Goal: Navigation & Orientation: Find specific page/section

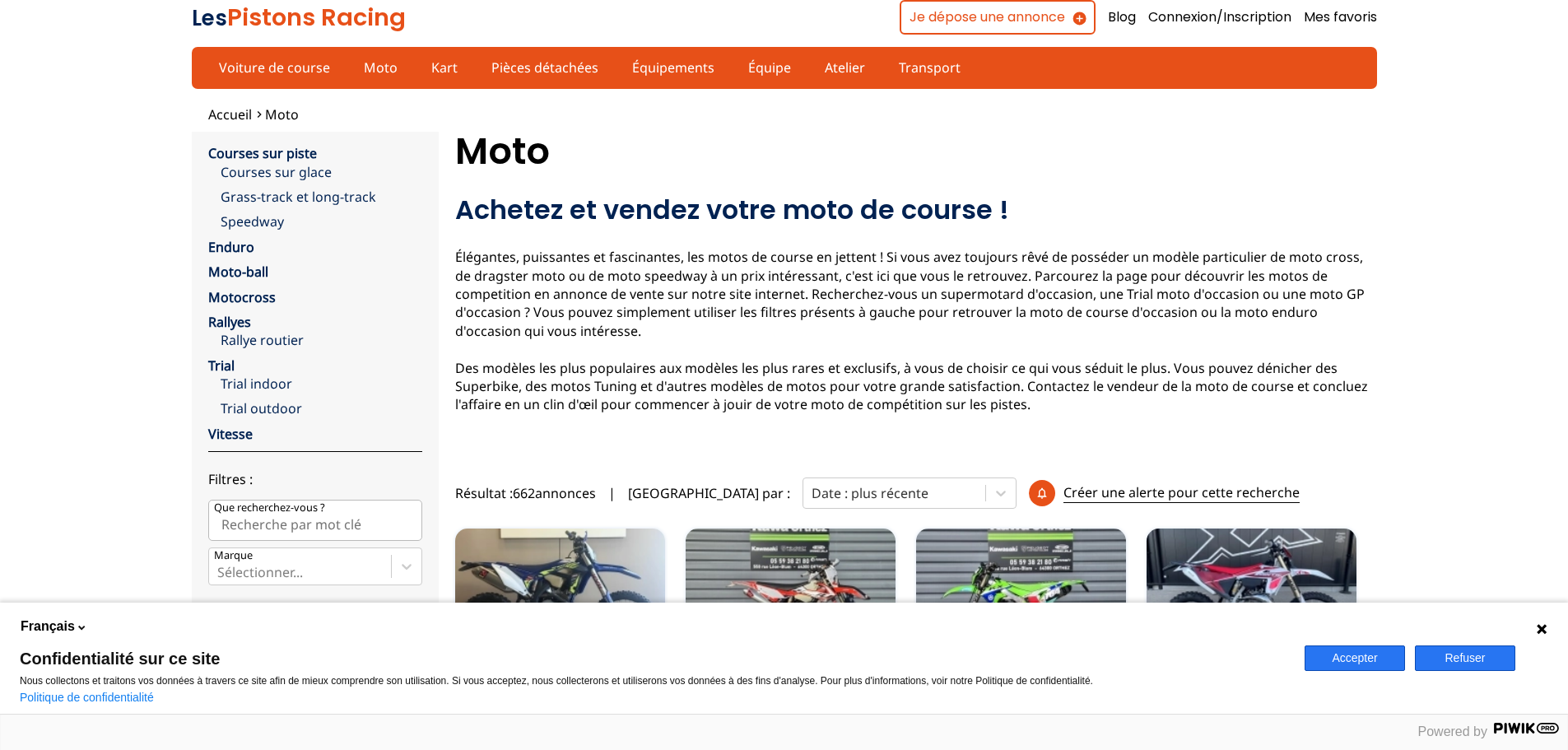
click at [1386, 663] on button "Accepter" at bounding box center [1356, 659] width 101 height 25
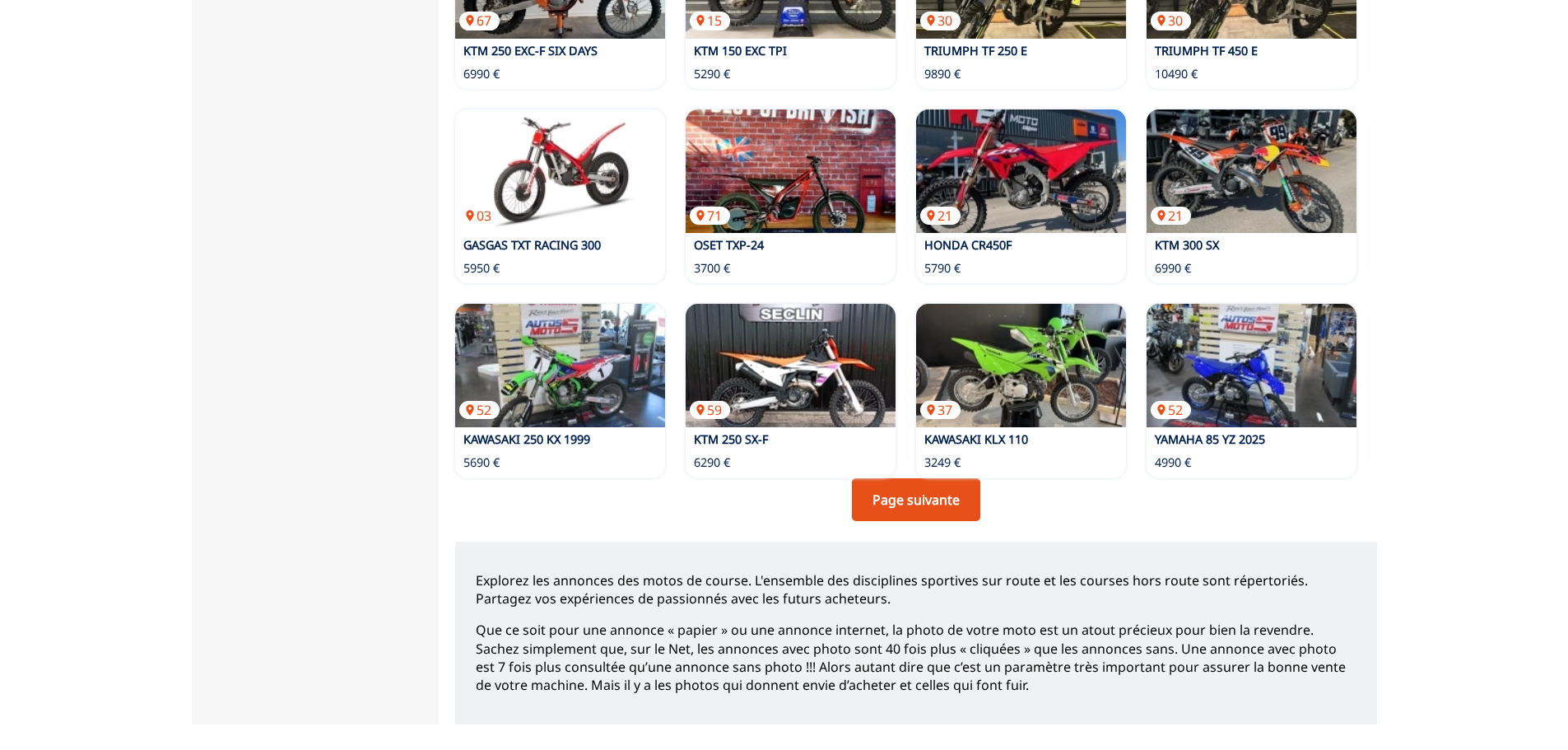
scroll to position [1154, 0]
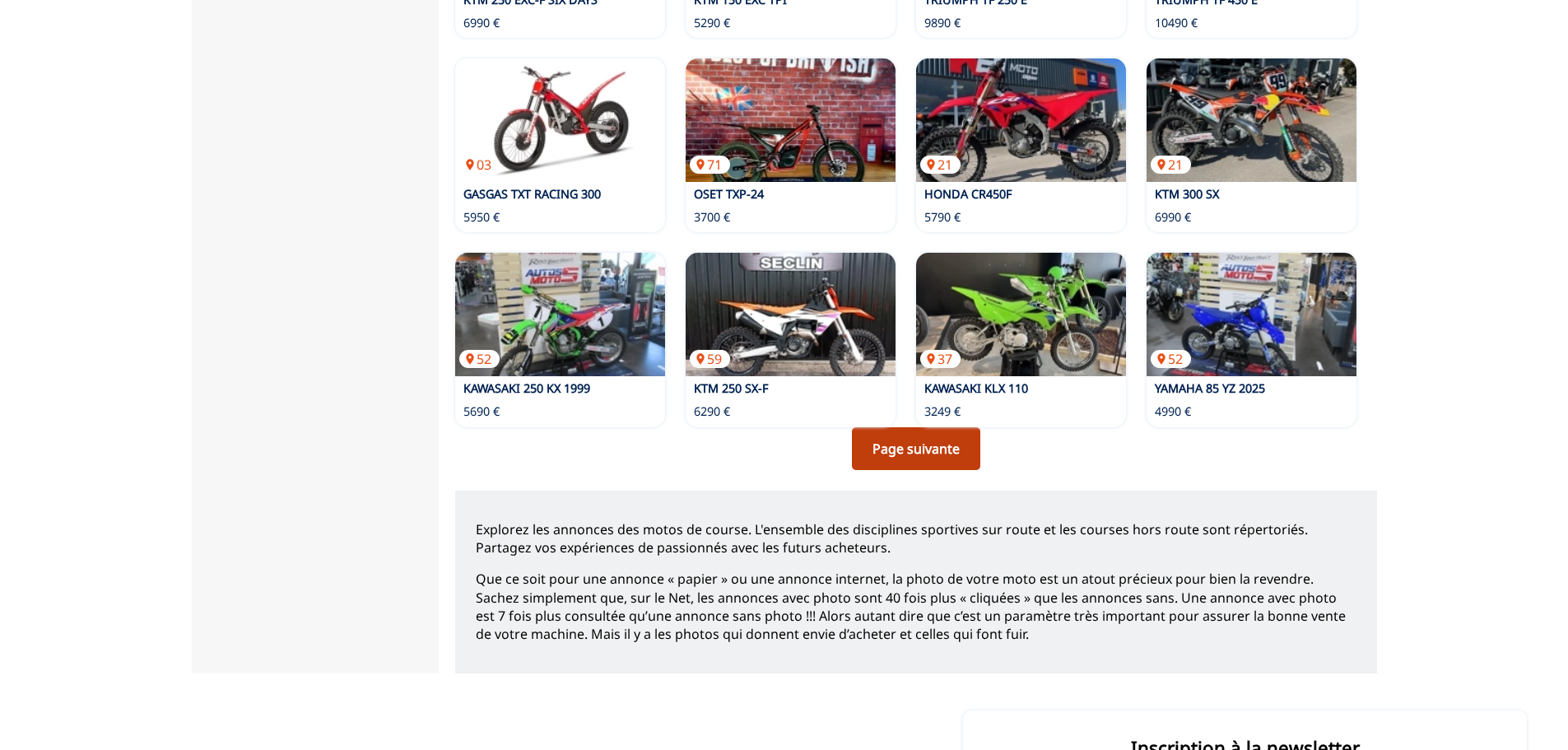
click at [892, 439] on link "Page suivante" at bounding box center [916, 449] width 128 height 43
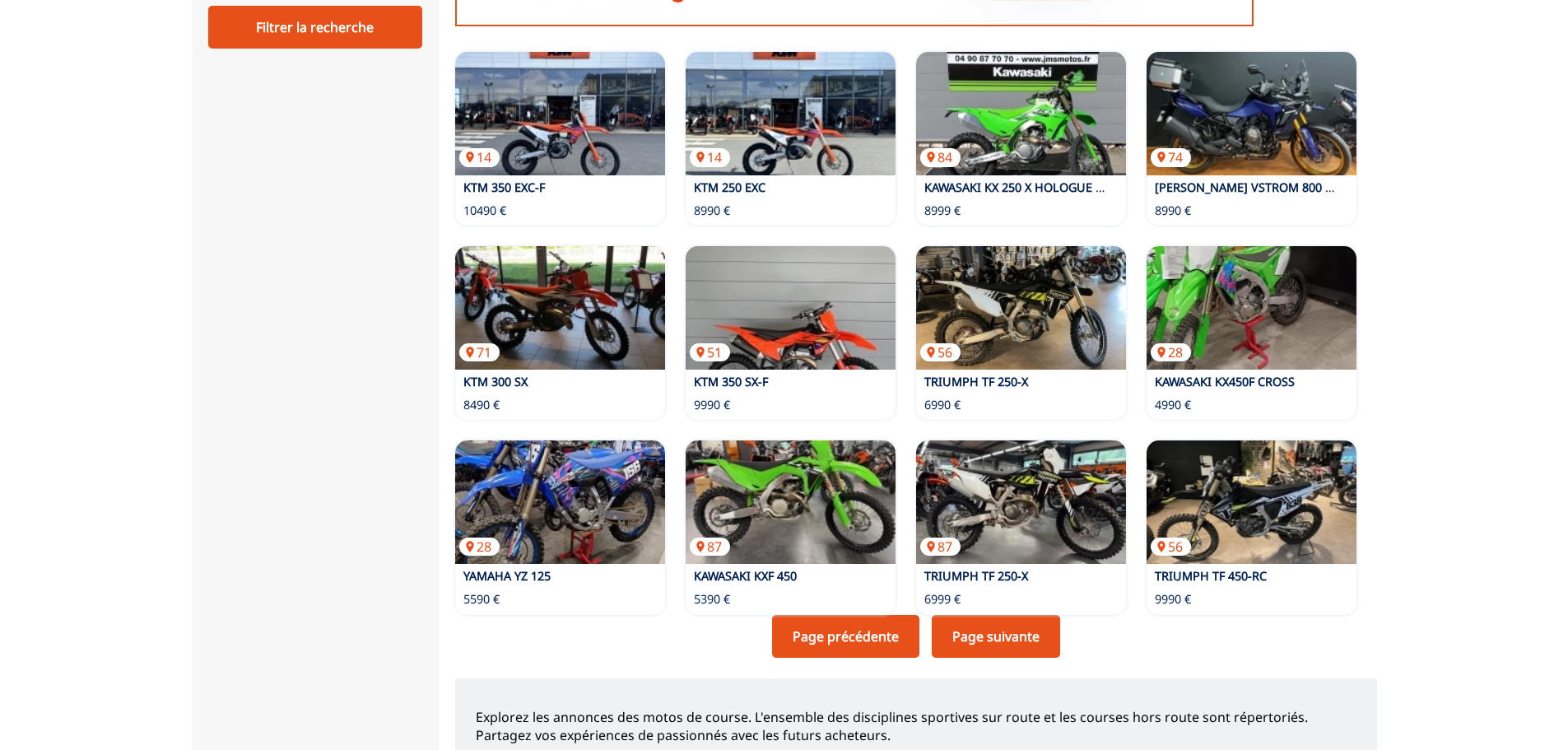
scroll to position [989, 0]
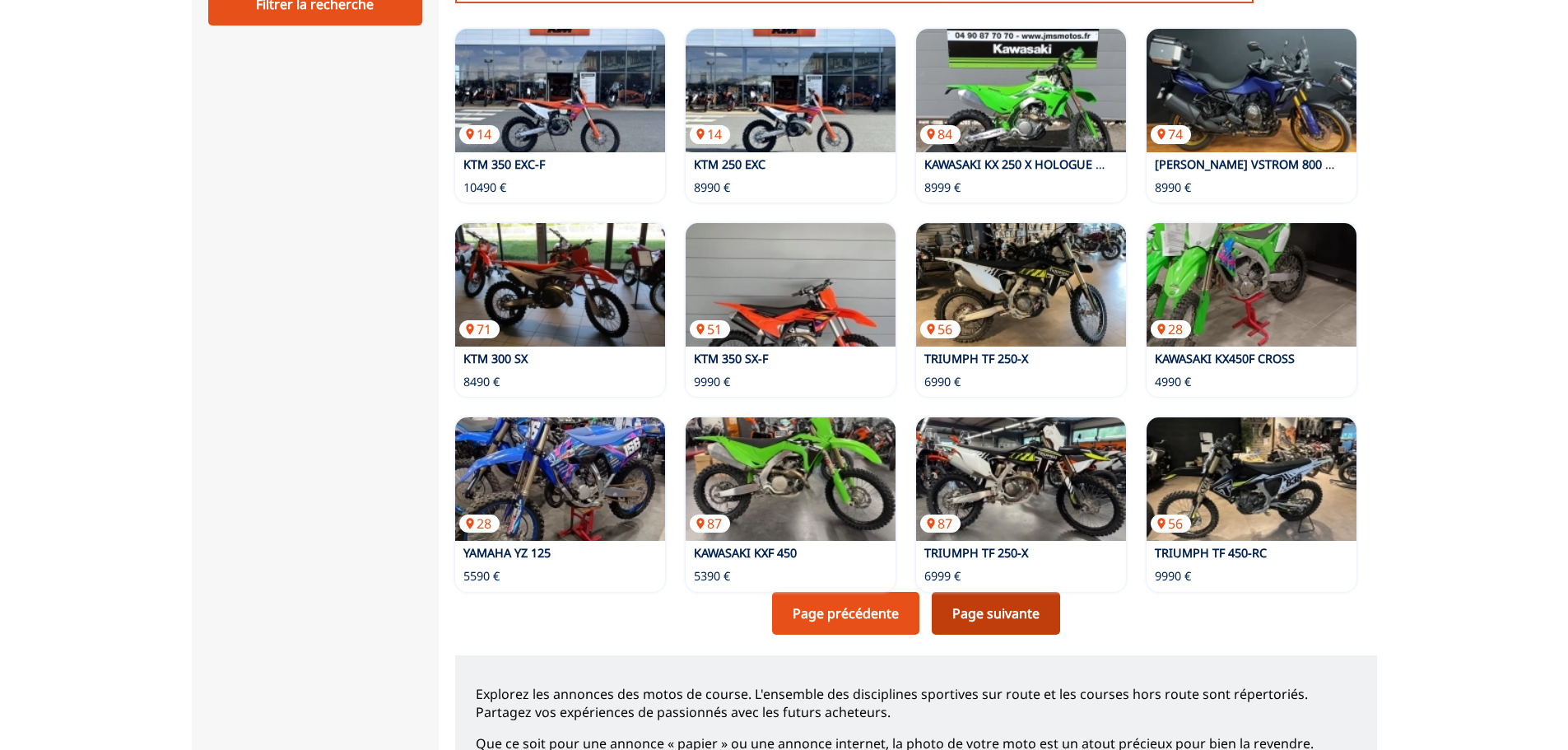
click at [1012, 600] on link "Page suivante" at bounding box center [996, 613] width 128 height 43
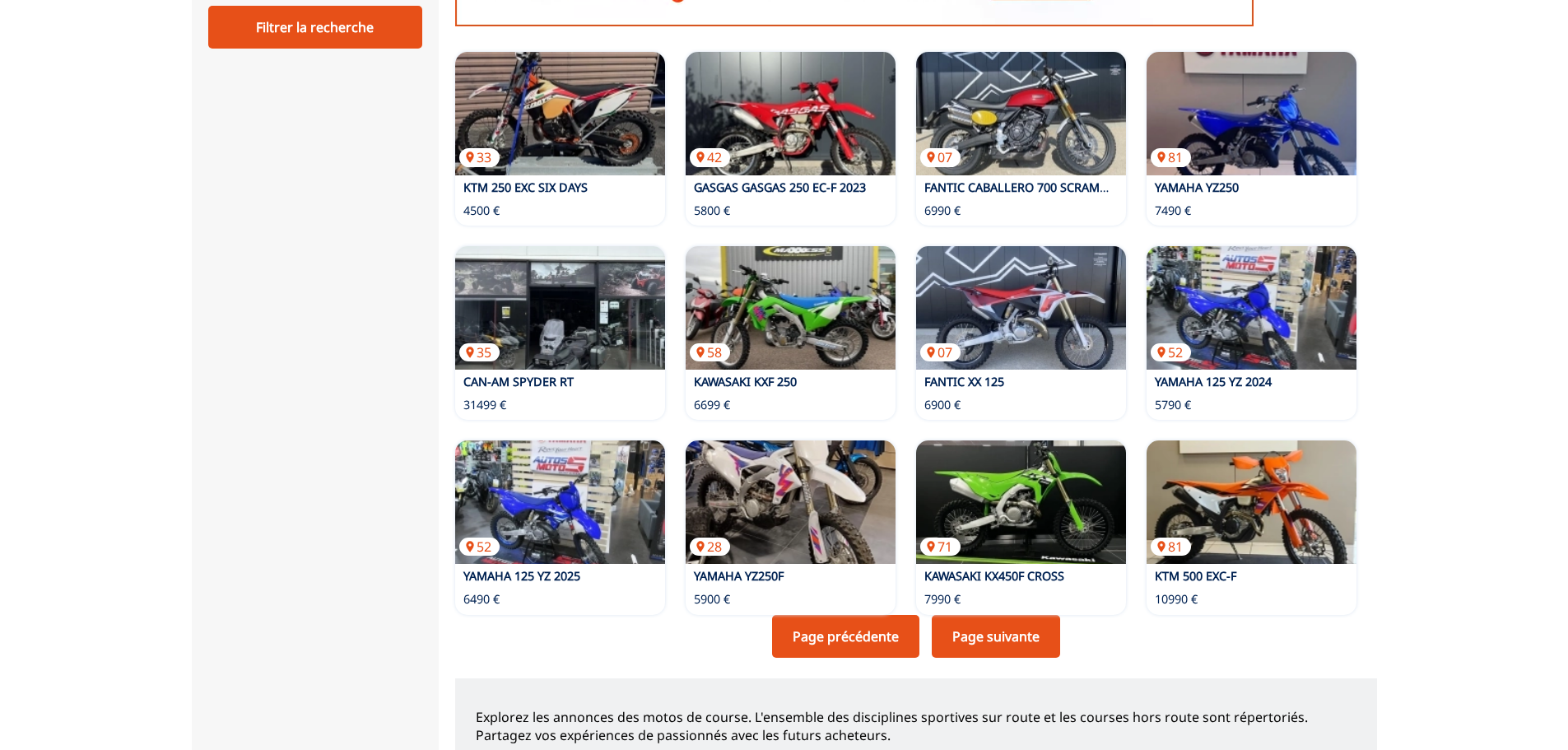
scroll to position [989, 0]
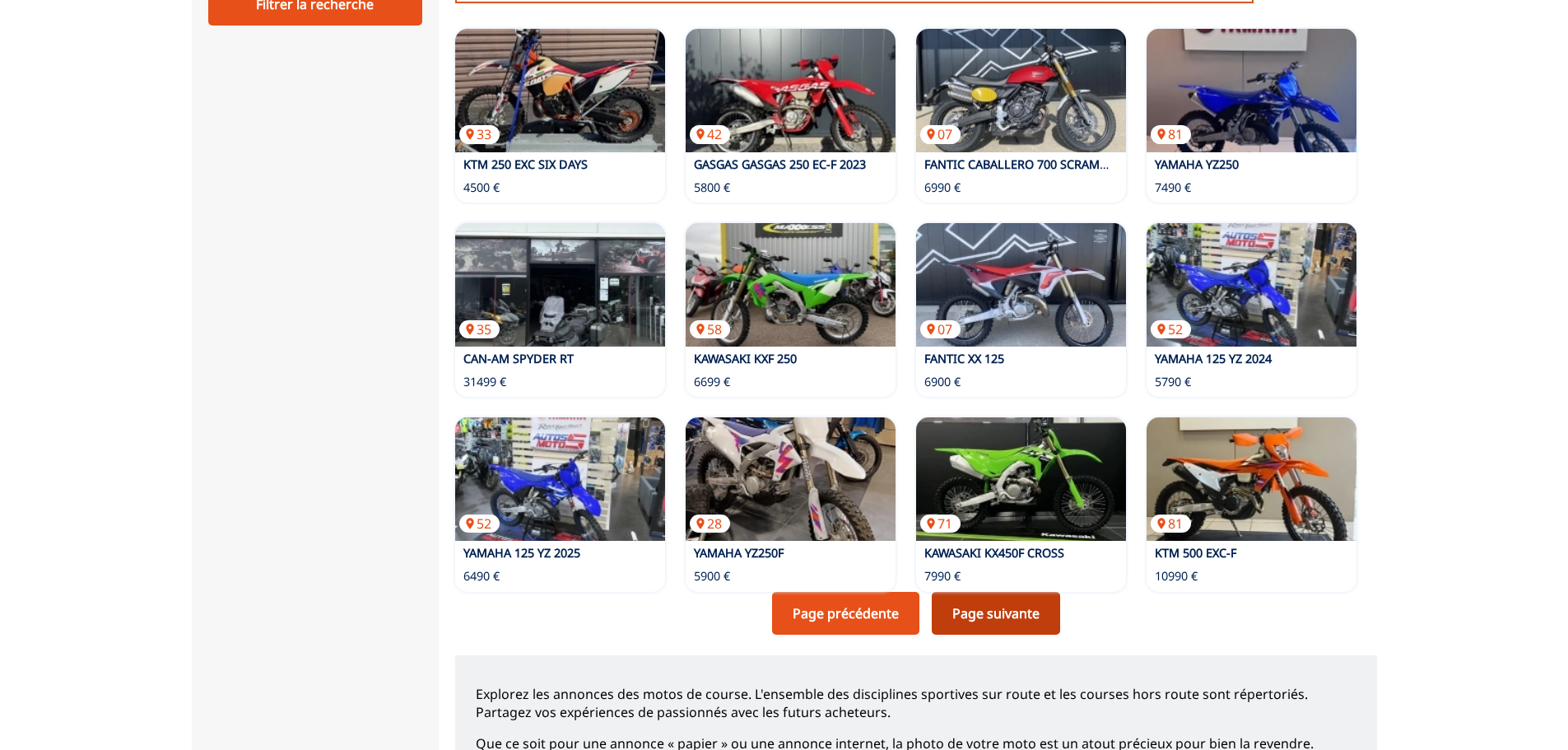
click at [978, 608] on link "Page suivante" at bounding box center [996, 613] width 128 height 43
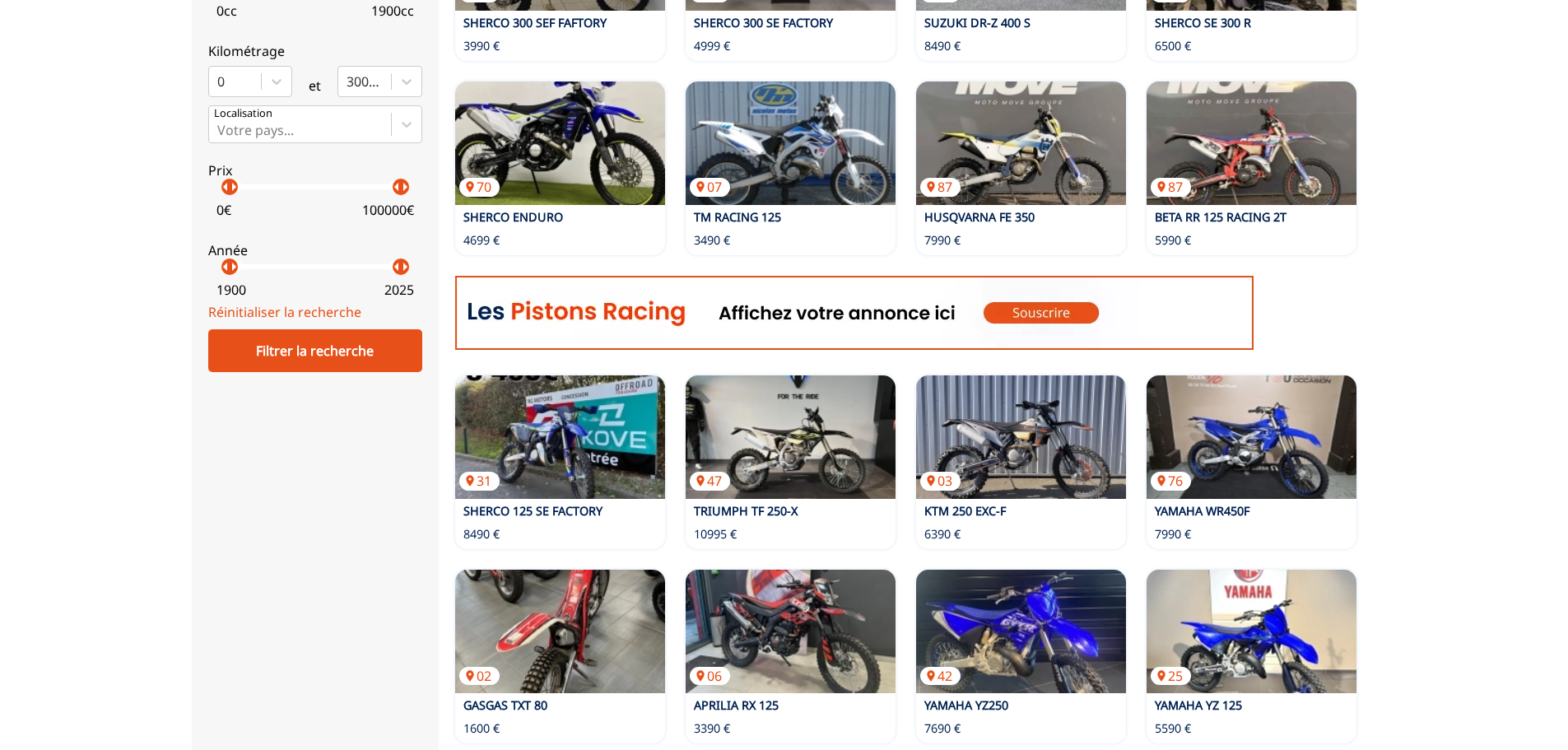
scroll to position [741, 0]
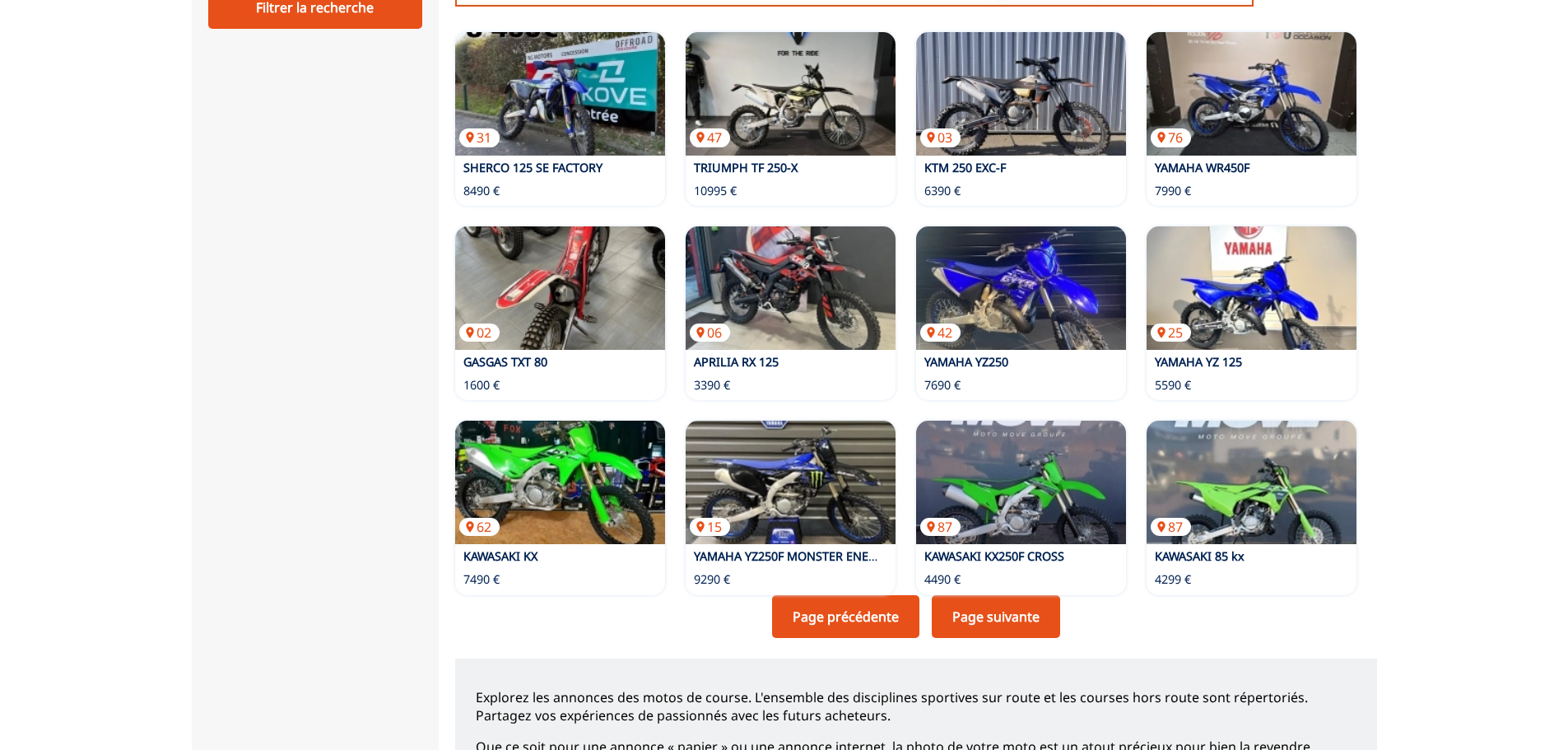
scroll to position [989, 0]
